Goal: Task Accomplishment & Management: Use online tool/utility

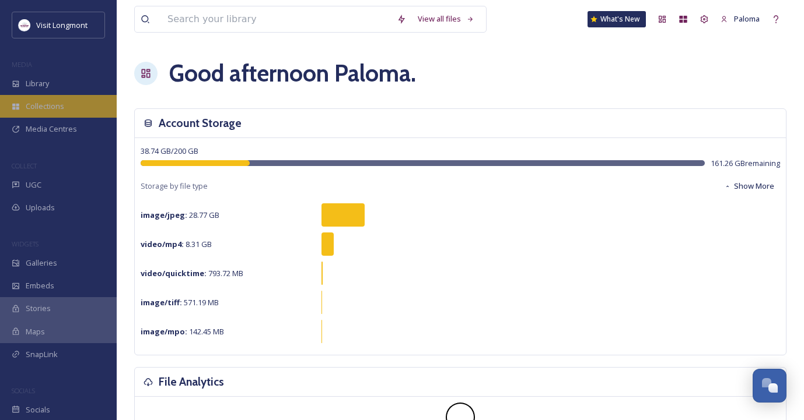
click at [55, 99] on div "Collections" at bounding box center [58, 106] width 117 height 23
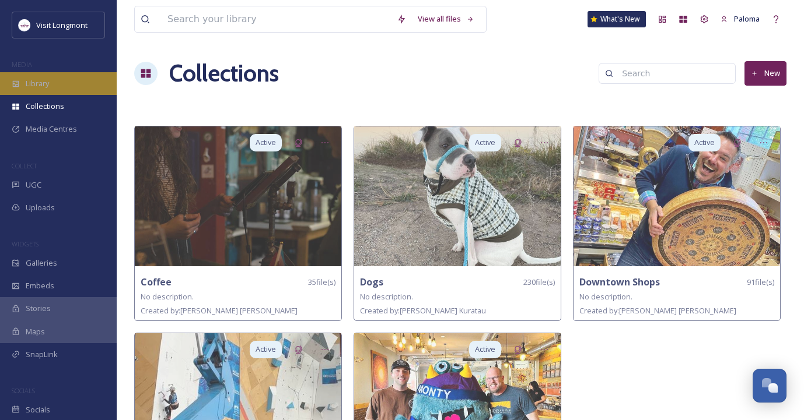
click at [40, 76] on div "Library" at bounding box center [58, 83] width 117 height 23
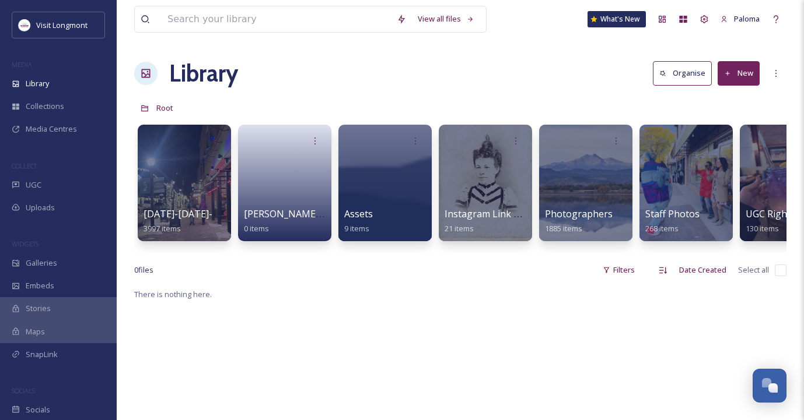
click at [787, 276] on div "View all files What's [GEOGRAPHIC_DATA] Organise New Root Your Selections There…" at bounding box center [460, 354] width 687 height 708
click at [786, 276] on div "View all files What's [GEOGRAPHIC_DATA] Organise New Root Your Selections There…" at bounding box center [460, 354] width 687 height 708
click at [784, 276] on input "checkbox" at bounding box center [780, 271] width 12 height 12
checkbox input "false"
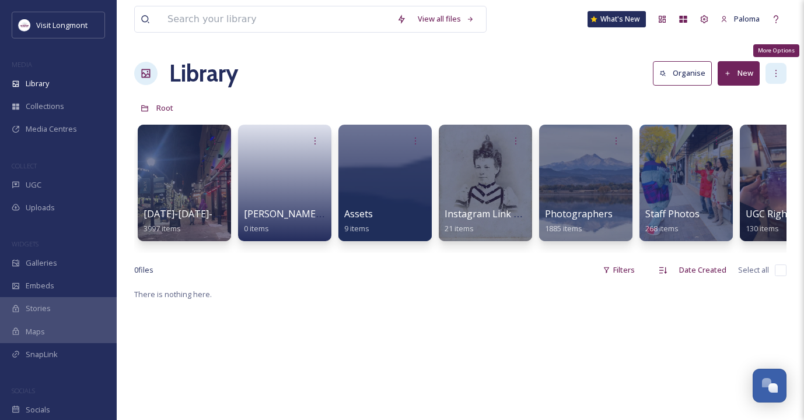
click at [773, 78] on div "More Options" at bounding box center [775, 73] width 21 height 21
click at [597, 83] on div "Library Organise New" at bounding box center [460, 73] width 652 height 35
click at [666, 15] on div "Dashboard" at bounding box center [661, 19] width 21 height 21
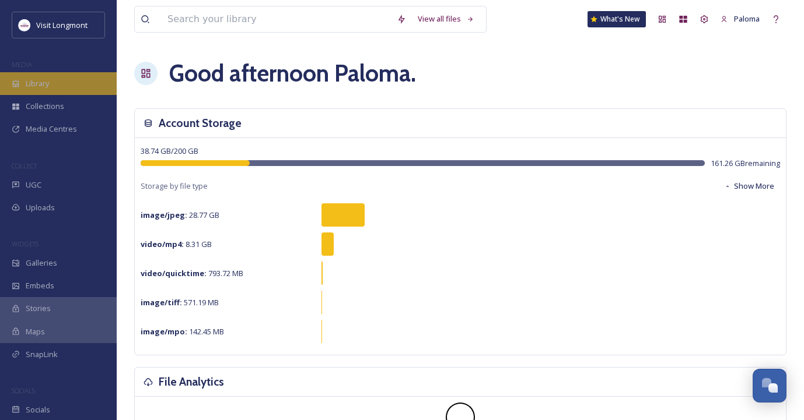
click at [57, 88] on div "Library" at bounding box center [58, 83] width 117 height 23
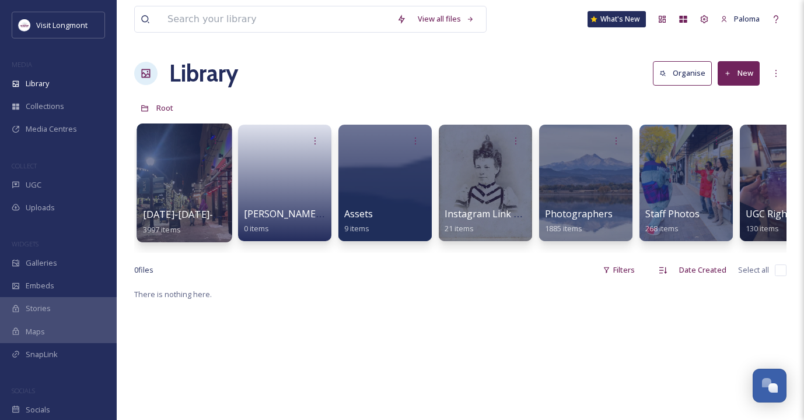
click at [199, 200] on div at bounding box center [183, 183] width 95 height 119
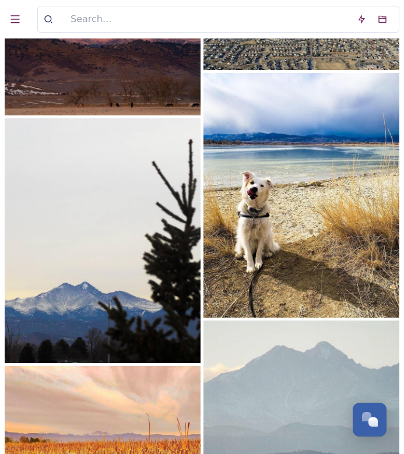
scroll to position [4908, 0]
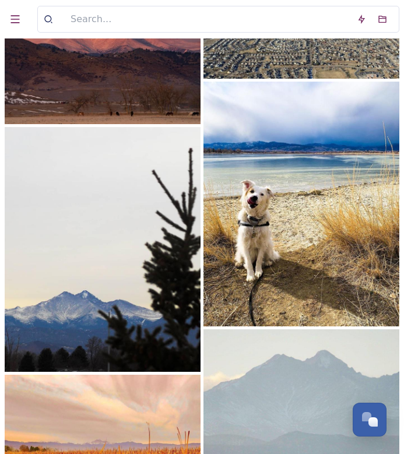
click at [303, 153] on img at bounding box center [302, 204] width 196 height 245
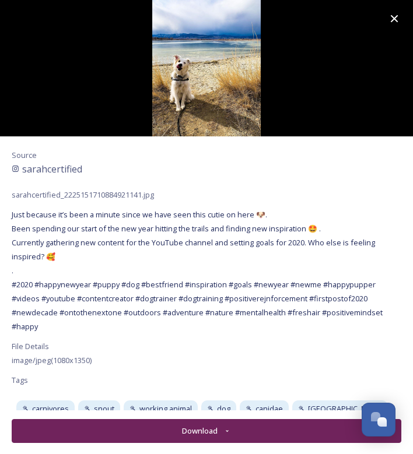
click at [390, 22] on icon at bounding box center [394, 19] width 14 height 14
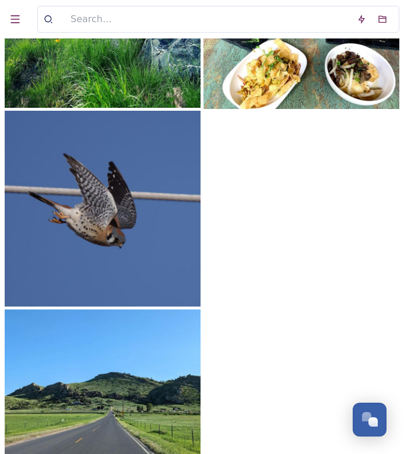
scroll to position [7830, 0]
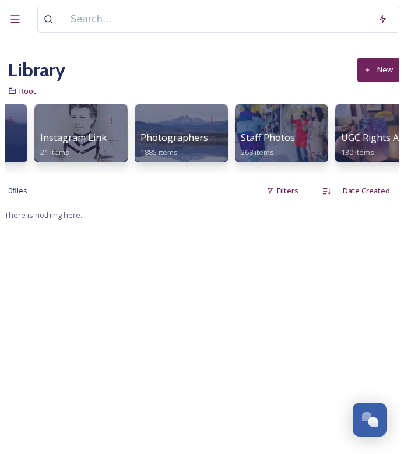
scroll to position [0, 304]
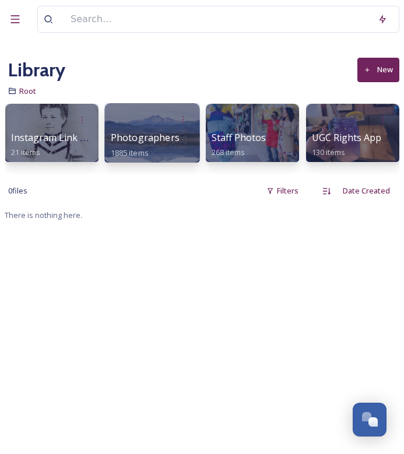
click at [168, 119] on div at bounding box center [152, 120] width 83 height 22
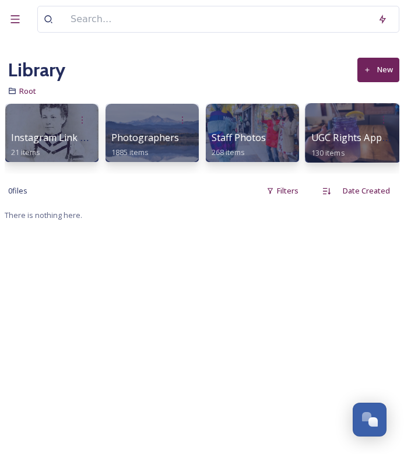
click at [329, 130] on div at bounding box center [352, 120] width 83 height 22
click at [329, 129] on div at bounding box center [352, 120] width 83 height 22
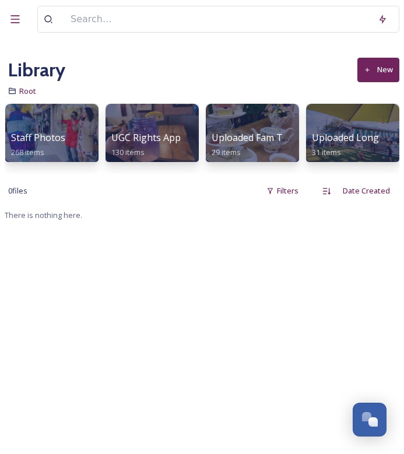
scroll to position [0, 494]
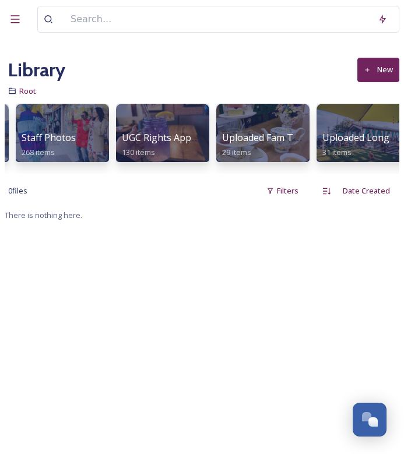
click at [191, 173] on div "[DATE]-[DATE]-ugc-rights-approved 3997 items [PERSON_NAME] Collective 0 items A…" at bounding box center [202, 136] width 395 height 76
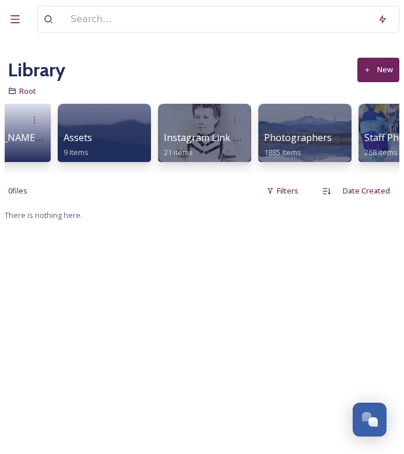
scroll to position [0, 122]
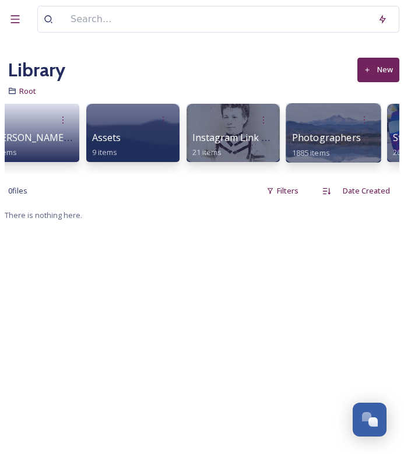
click at [320, 128] on div at bounding box center [333, 120] width 83 height 22
